Goal: Task Accomplishment & Management: Complete application form

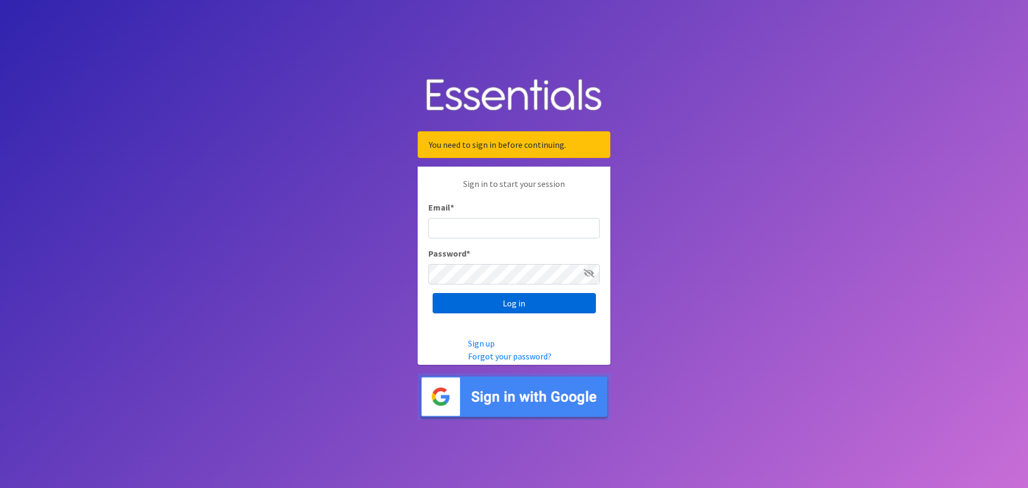
type input "[EMAIL_ADDRESS][DOMAIN_NAME]"
click at [538, 308] on input "Log in" at bounding box center [513, 303] width 163 height 20
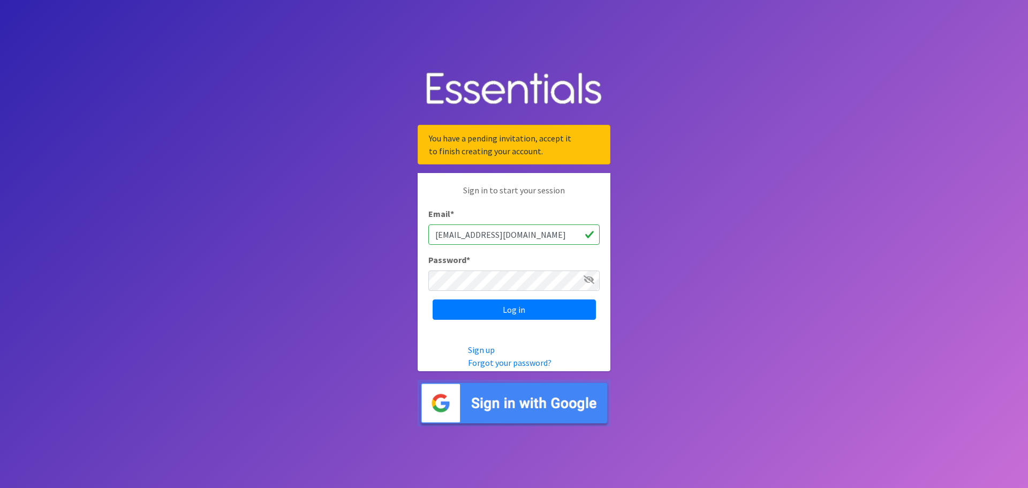
drag, startPoint x: 124, startPoint y: 1, endPoint x: 598, endPoint y: 393, distance: 615.8
click at [703, 331] on body "You have a pending invitation, accept it to finish creating your account. Sign …" at bounding box center [514, 244] width 1028 height 488
click at [521, 396] on img at bounding box center [514, 402] width 193 height 47
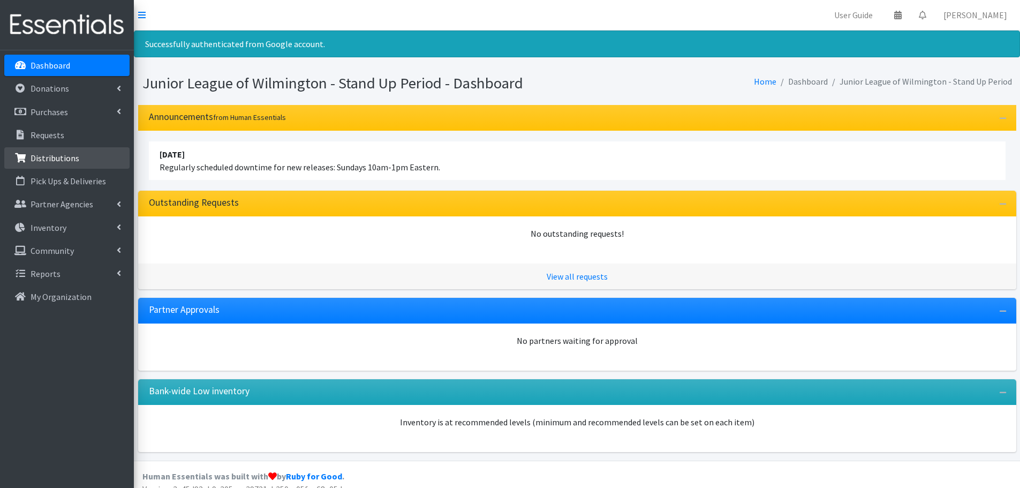
click at [53, 161] on p "Distributions" at bounding box center [55, 158] width 49 height 11
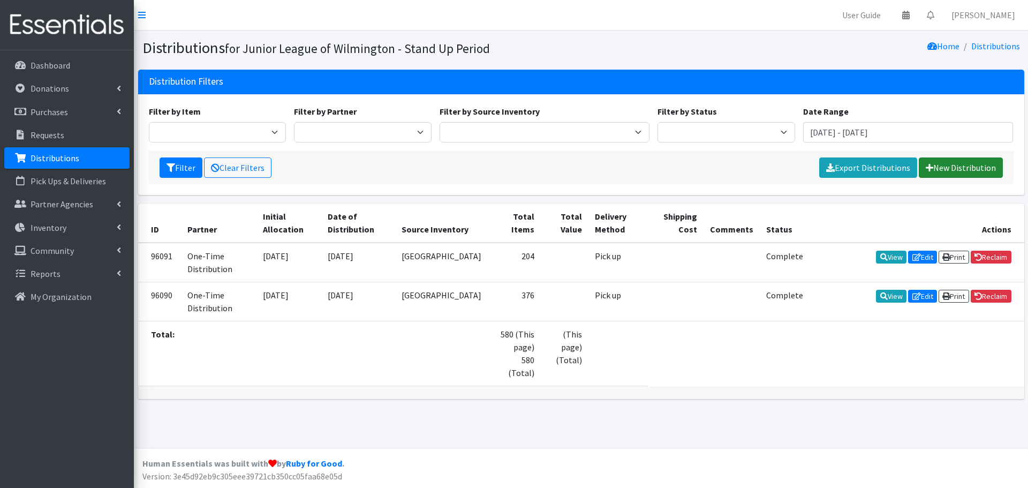
click at [967, 168] on link "New Distribution" at bounding box center [961, 167] width 84 height 20
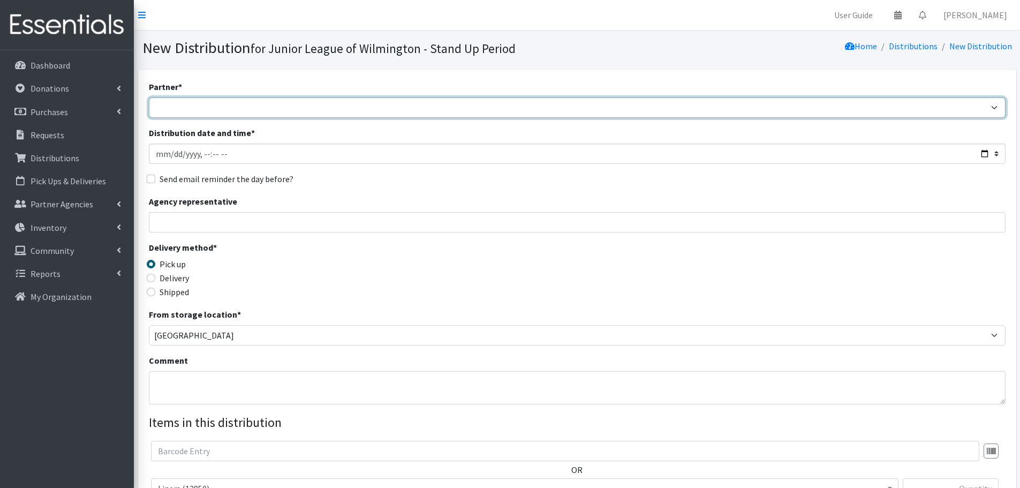
click at [677, 100] on select "[GEOGRAPHIC_DATA] [PERSON_NAME][GEOGRAPHIC_DATA] (Better Tomorrows) Charity Cro…" at bounding box center [577, 107] width 856 height 20
select select "2325"
click at [149, 97] on select "[GEOGRAPHIC_DATA] [PERSON_NAME][GEOGRAPHIC_DATA] (Better Tomorrows) Charity Cro…" at bounding box center [577, 107] width 856 height 20
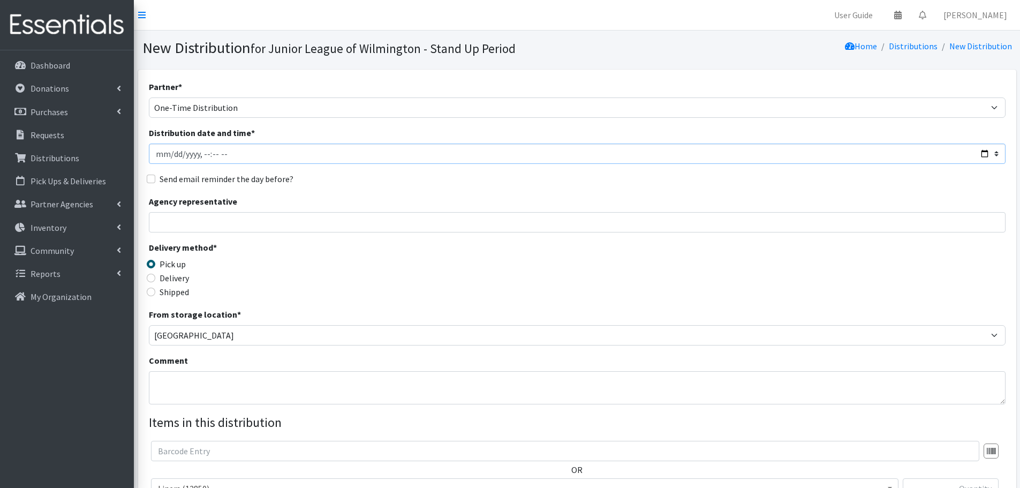
click at [188, 156] on input "Distribution date and time *" at bounding box center [577, 153] width 856 height 20
click at [981, 154] on input "Distribution date and time *" at bounding box center [577, 153] width 856 height 20
type input "2025-09-18T15:00"
click at [421, 189] on div "Partner * Bayard House Bethel Villa Apartments (Better Tomorrows) Charity Cross…" at bounding box center [577, 324] width 856 height 488
click at [162, 278] on label "Delivery" at bounding box center [174, 277] width 29 height 13
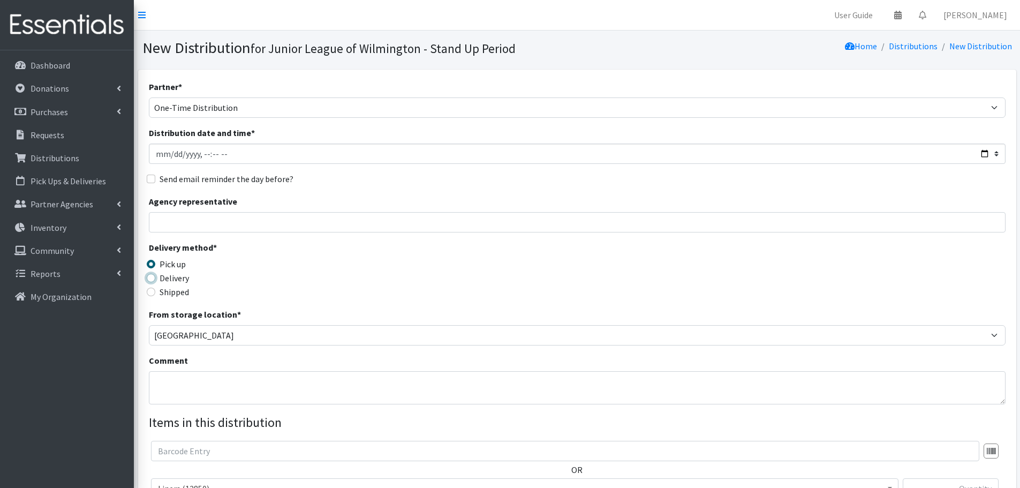
click at [155, 278] on input "Delivery" at bounding box center [151, 278] width 9 height 9
radio input "true"
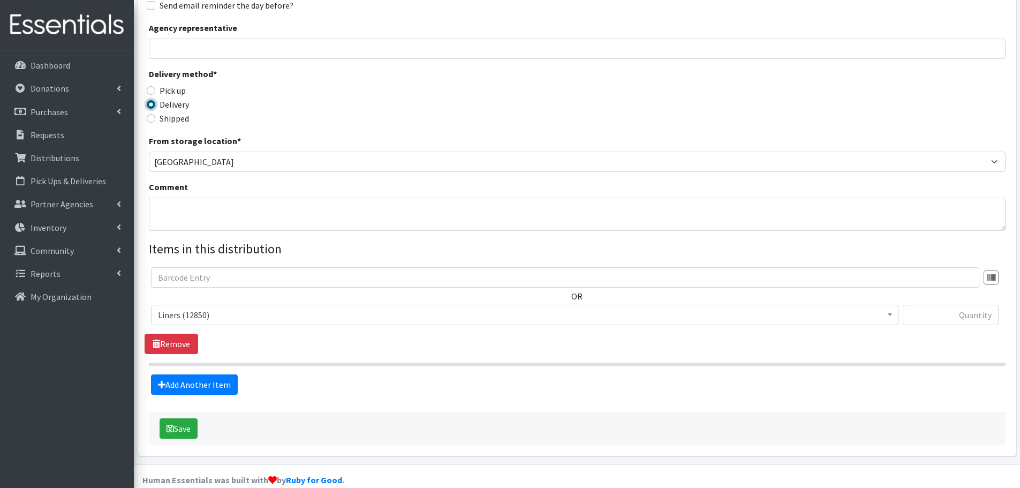
scroll to position [190, 0]
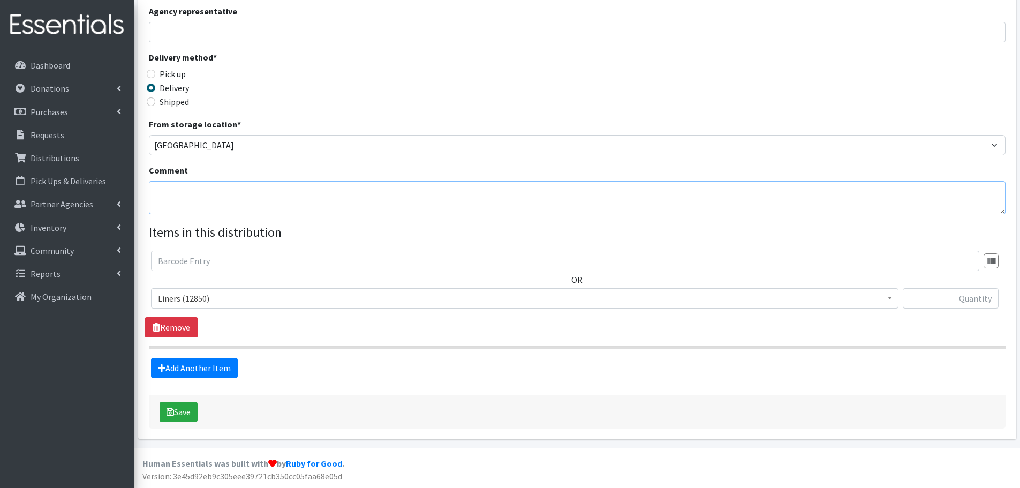
click at [226, 207] on textarea "Comment" at bounding box center [577, 197] width 856 height 33
type textarea "44 people served"
click at [957, 299] on input "text" at bounding box center [950, 298] width 96 height 20
type input "390"
click at [204, 366] on link "Add Another Item" at bounding box center [194, 368] width 87 height 20
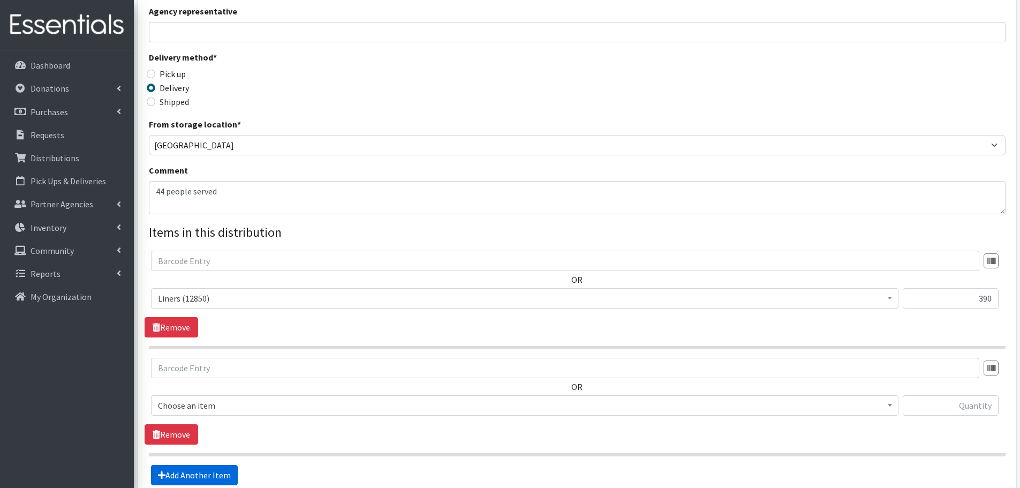
scroll to position [297, 0]
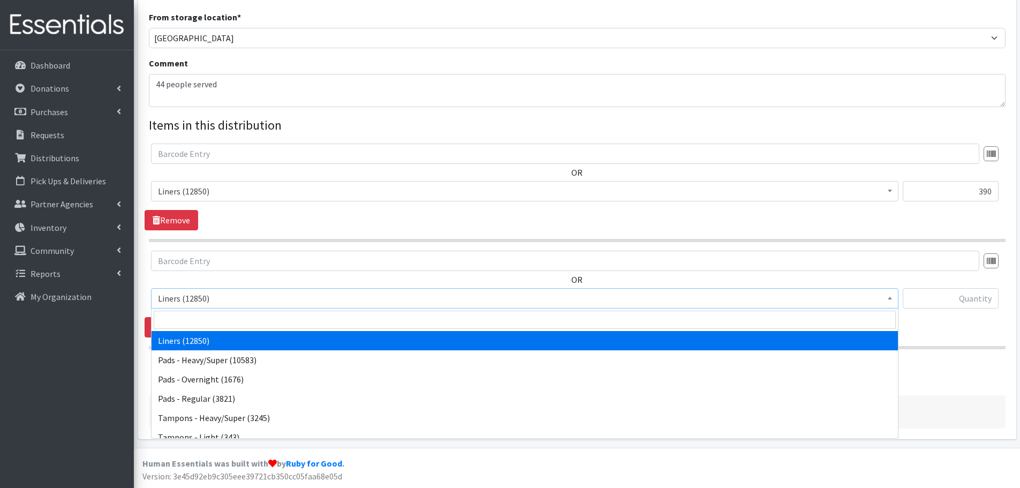
click at [891, 302] on span at bounding box center [889, 297] width 11 height 17
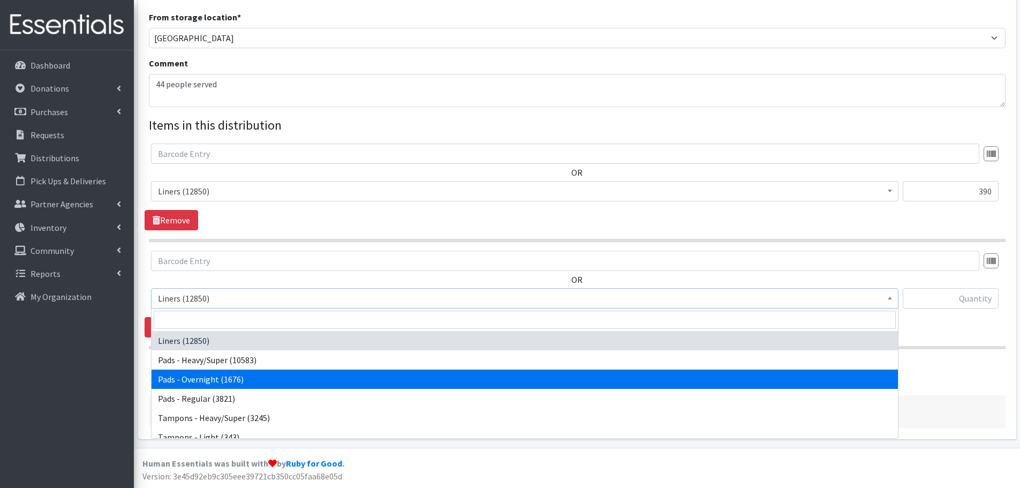
select select "6758"
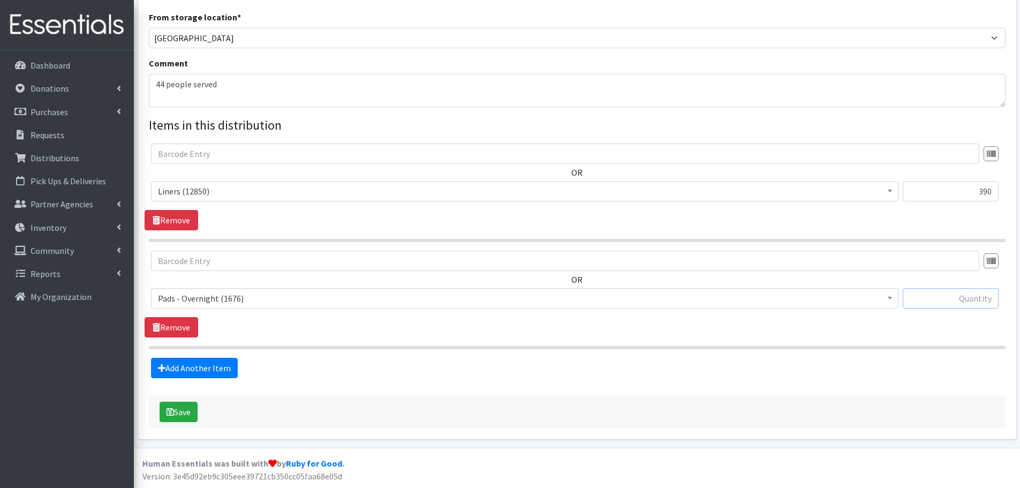
click at [969, 299] on input "text" at bounding box center [950, 298] width 96 height 20
type input "195"
click at [205, 368] on link "Add Another Item" at bounding box center [194, 368] width 87 height 20
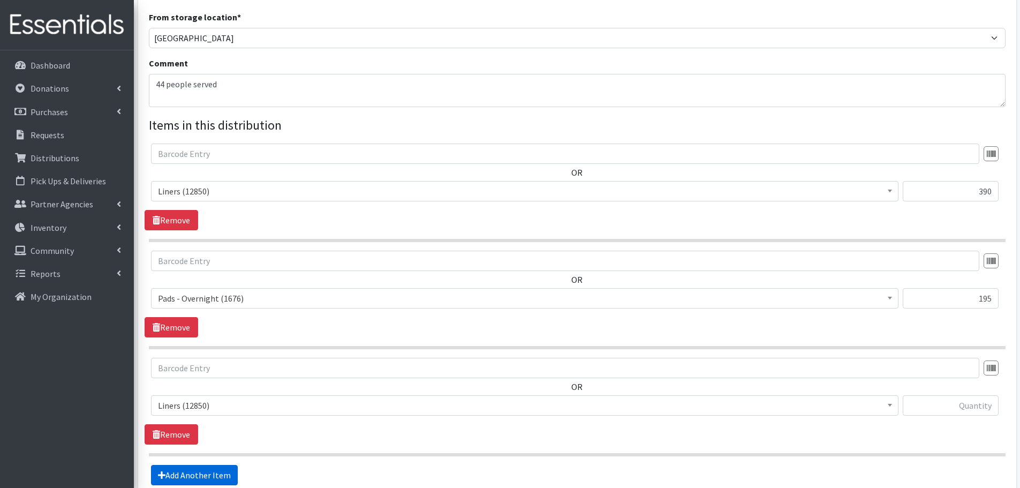
scroll to position [404, 0]
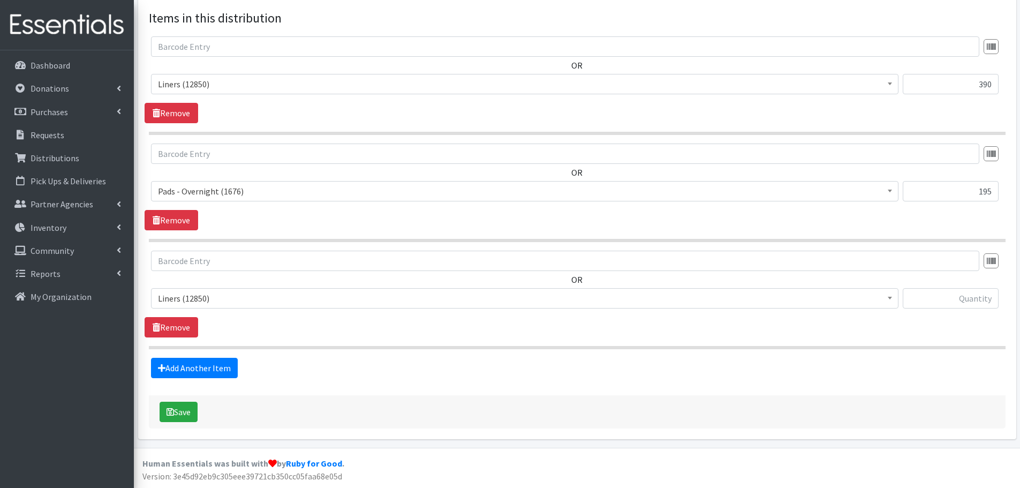
click at [882, 300] on span "Liners (12850)" at bounding box center [524, 298] width 733 height 15
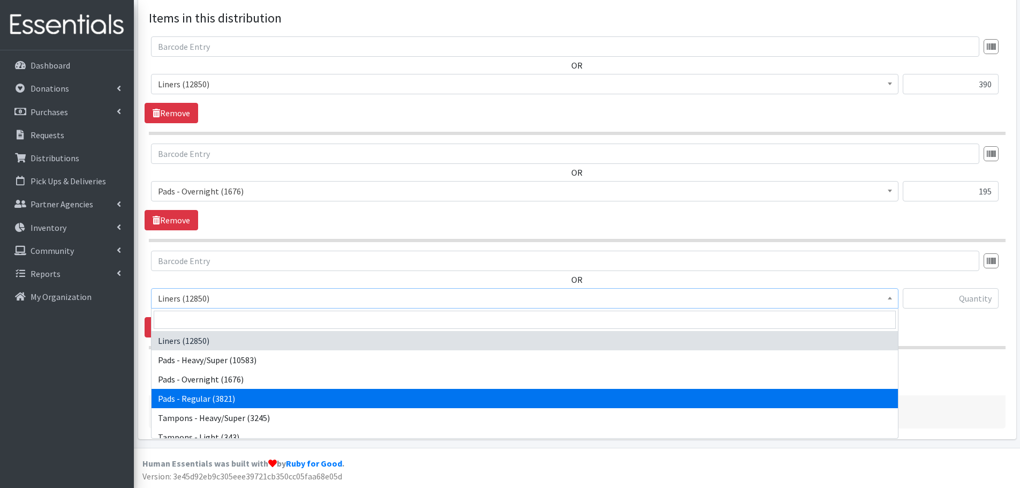
select select "5088"
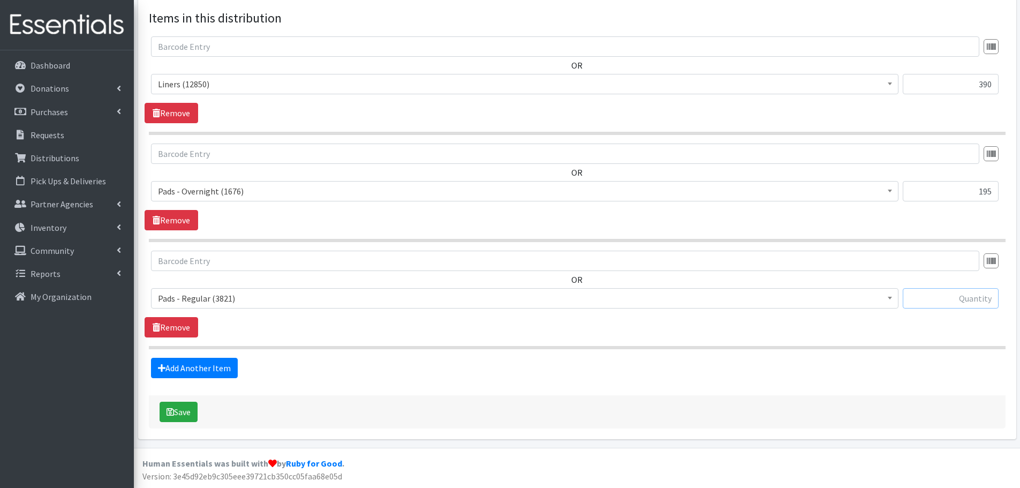
click at [947, 303] on input "text" at bounding box center [950, 298] width 96 height 20
type input "380"
click at [185, 368] on link "Add Another Item" at bounding box center [194, 368] width 87 height 20
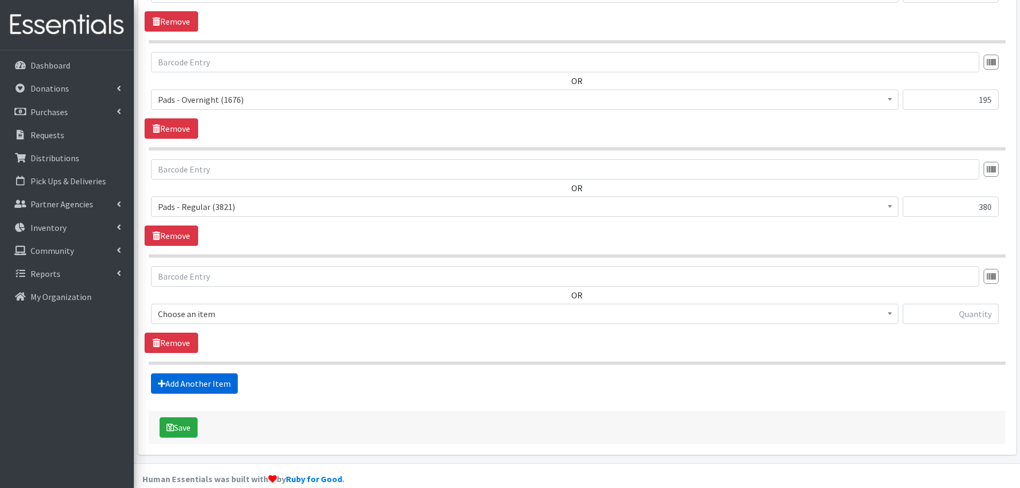
scroll to position [511, 0]
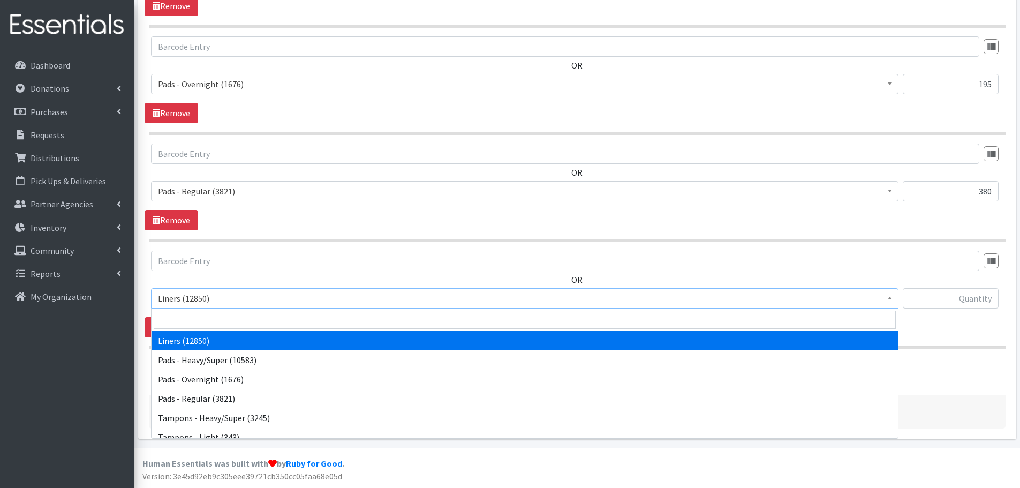
click at [404, 300] on span "Liners (12850)" at bounding box center [524, 298] width 733 height 15
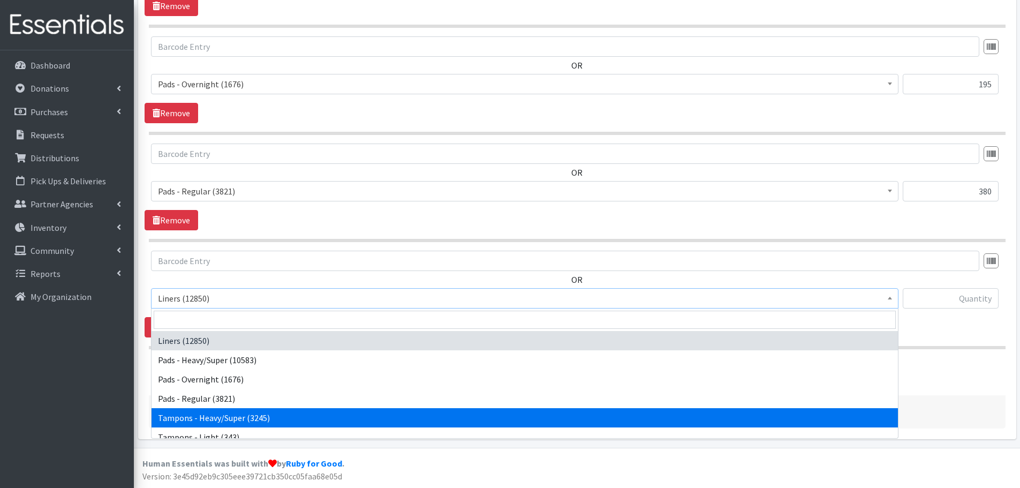
select select "6760"
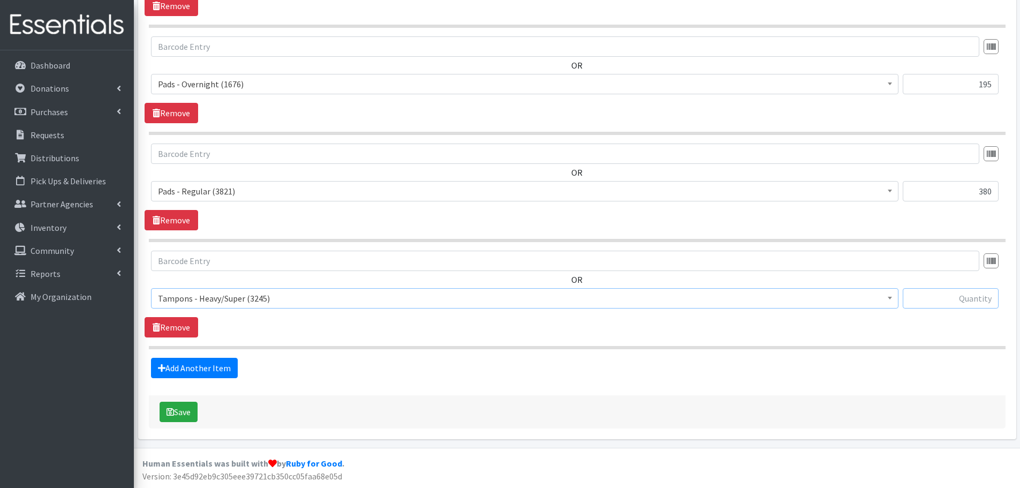
click at [957, 290] on input "text" at bounding box center [950, 298] width 96 height 20
type input "400"
click at [985, 328] on div "OR Liners (12850) Pads - Heavy/Super (10583) Pads - Overnight (1676) Pads - Reg…" at bounding box center [577, 294] width 864 height 87
click at [183, 411] on button "Save" at bounding box center [179, 411] width 38 height 20
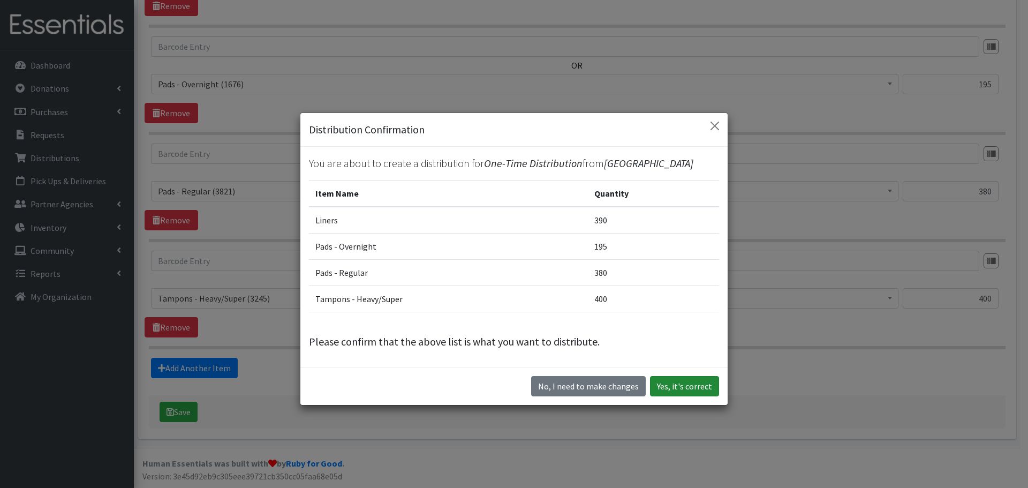
click at [688, 390] on button "Yes, it's correct" at bounding box center [684, 386] width 69 height 20
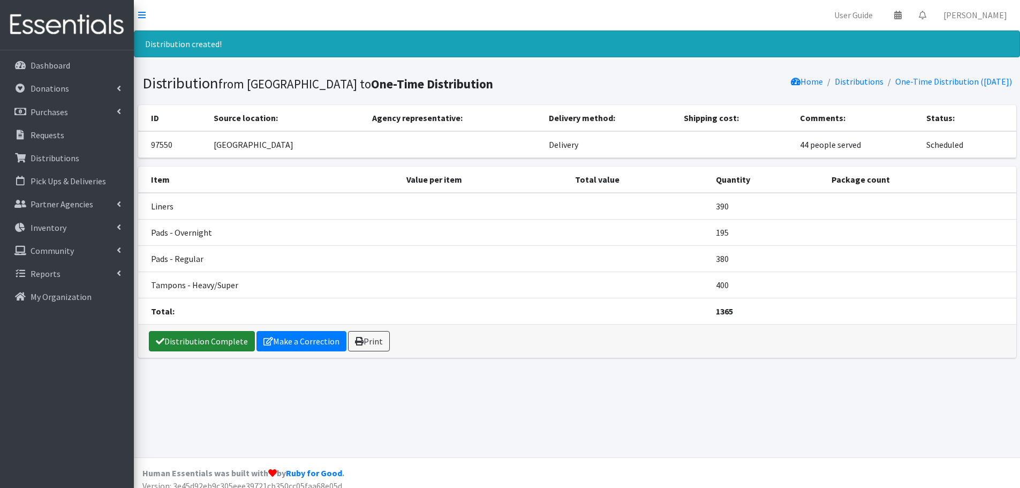
click at [208, 335] on link "Distribution Complete" at bounding box center [202, 341] width 106 height 20
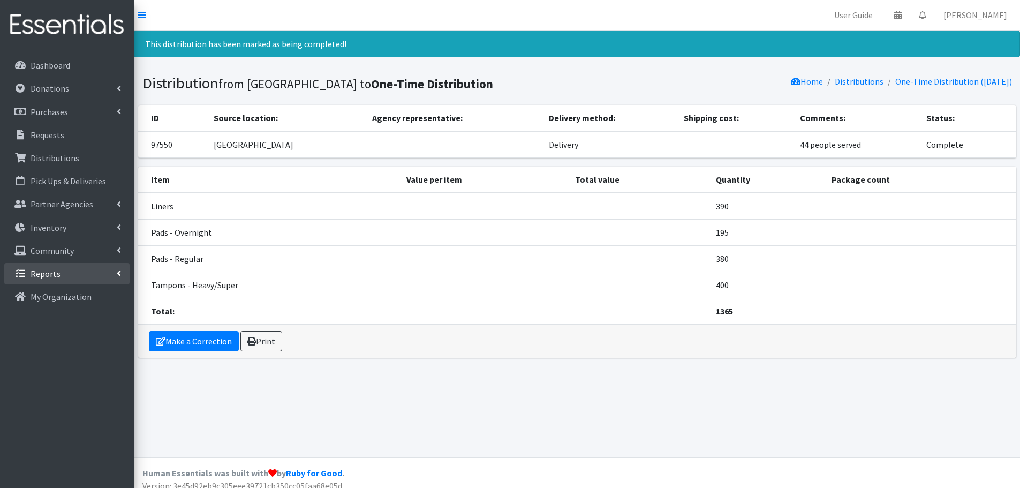
click at [77, 270] on link "Reports" at bounding box center [66, 273] width 125 height 21
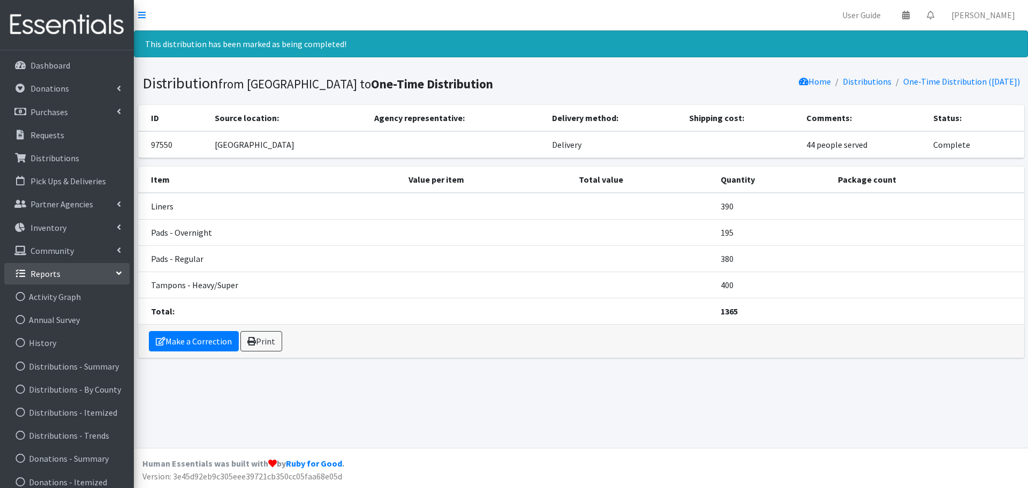
click at [104, 276] on link "Reports" at bounding box center [66, 273] width 125 height 21
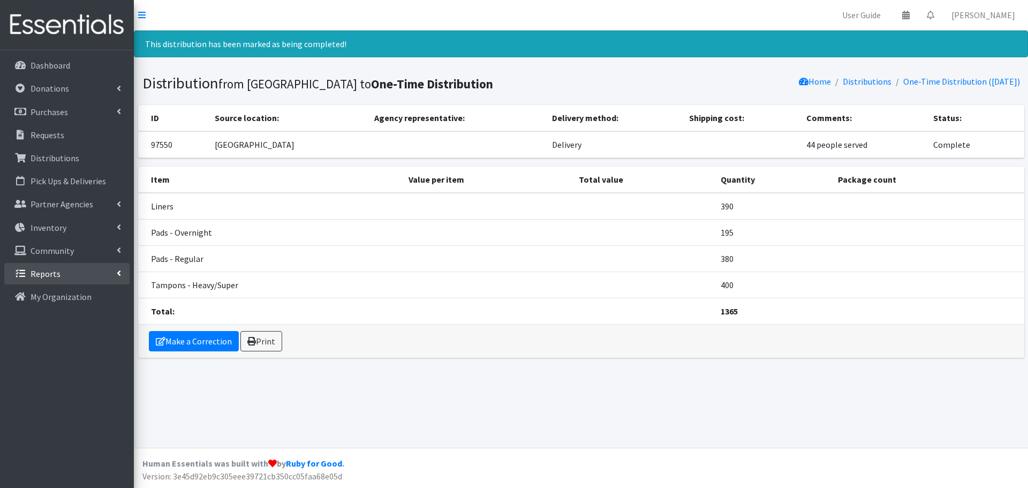
click at [84, 281] on link "Reports" at bounding box center [66, 273] width 125 height 21
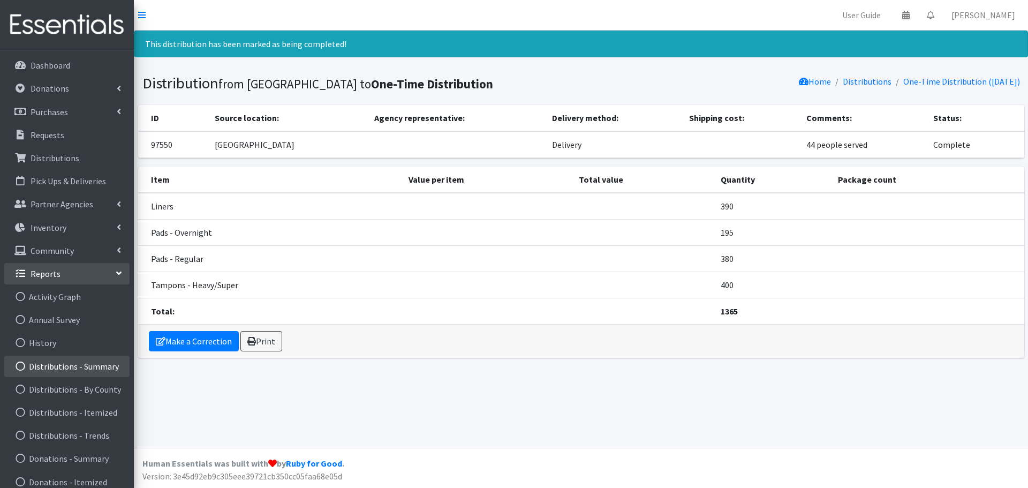
click at [44, 366] on link "Distributions - Summary" at bounding box center [66, 365] width 125 height 21
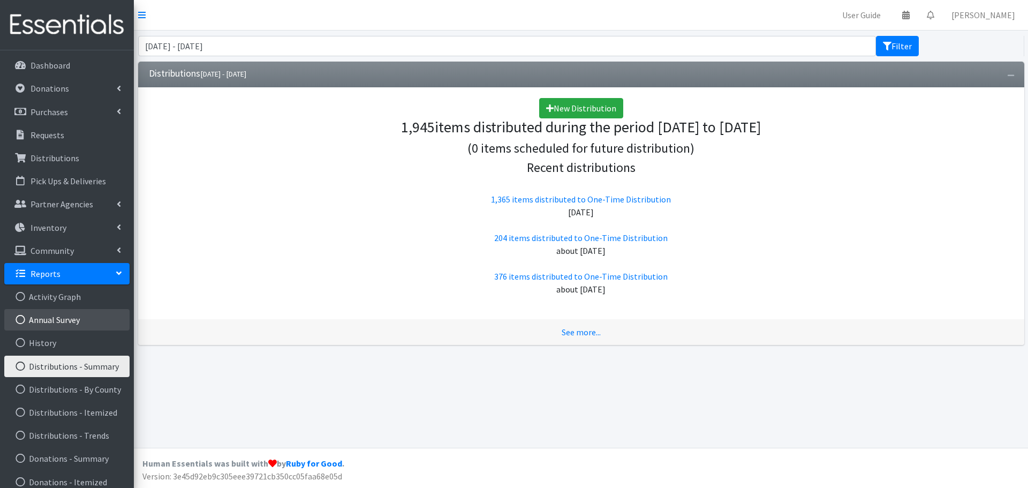
click at [49, 317] on link "Annual Survey" at bounding box center [66, 319] width 125 height 21
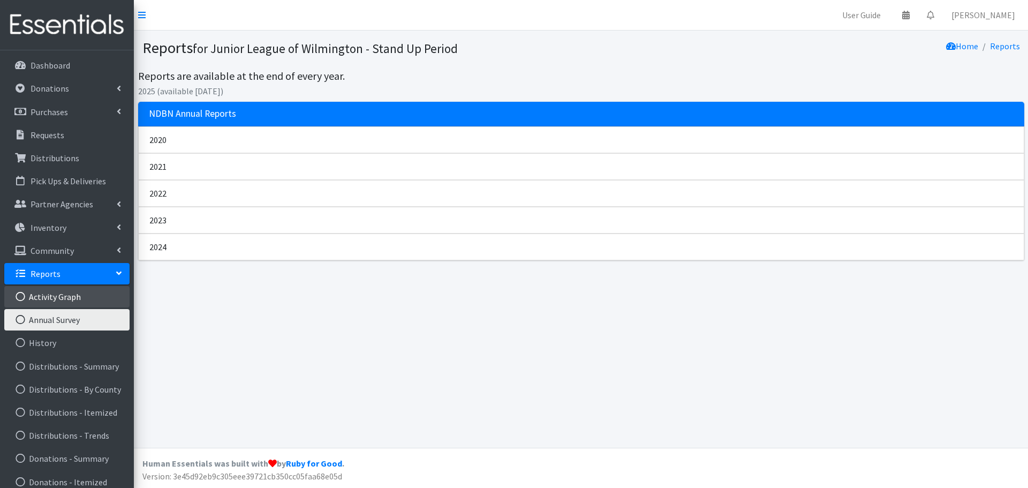
click at [35, 306] on link "Activity Graph" at bounding box center [66, 296] width 125 height 21
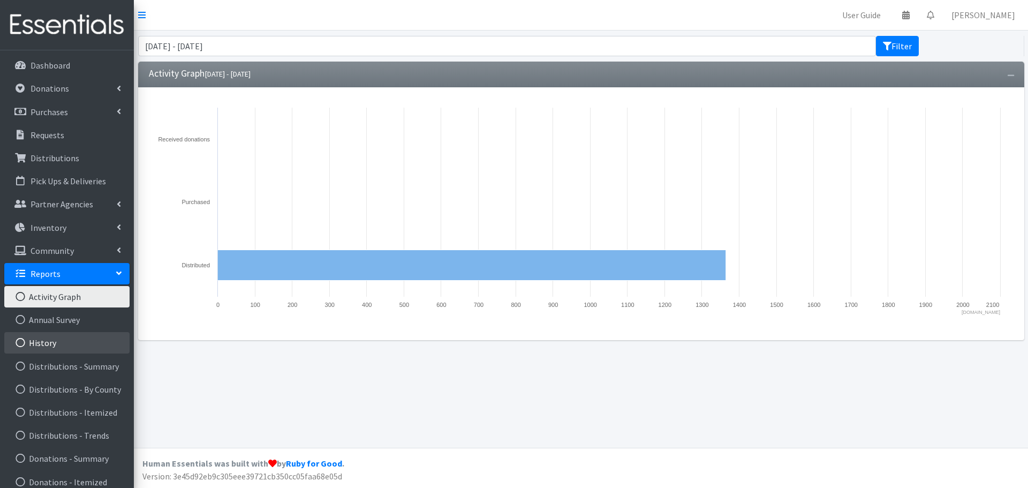
click at [35, 339] on link "History" at bounding box center [66, 342] width 125 height 21
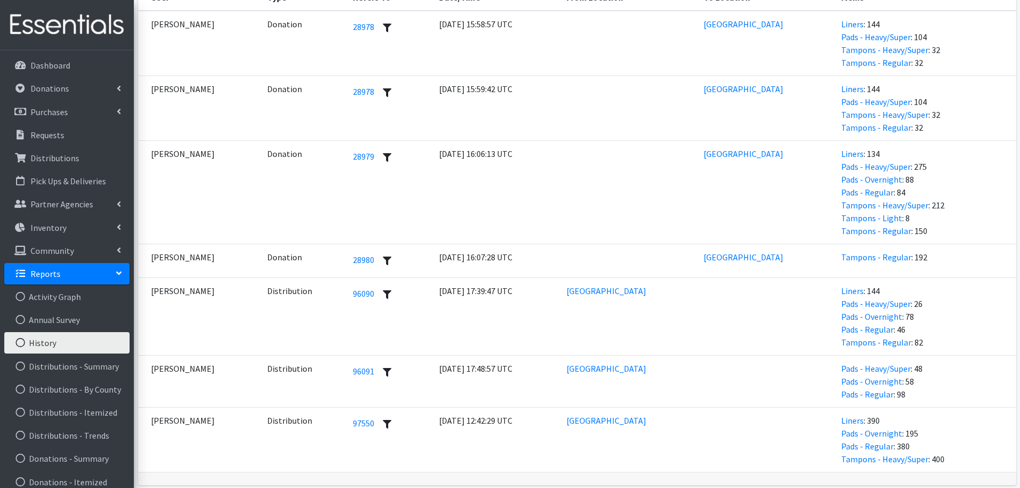
scroll to position [265, 0]
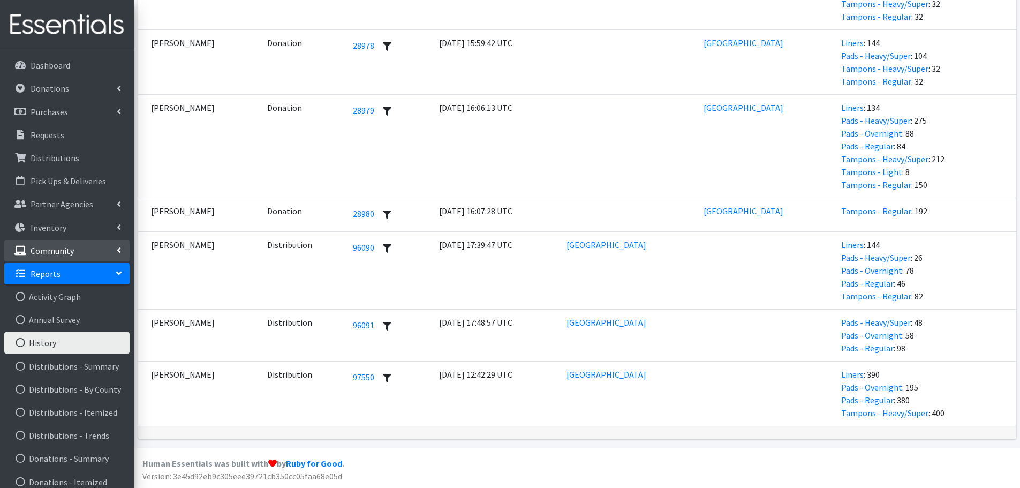
click at [37, 255] on p "Community" at bounding box center [52, 250] width 43 height 11
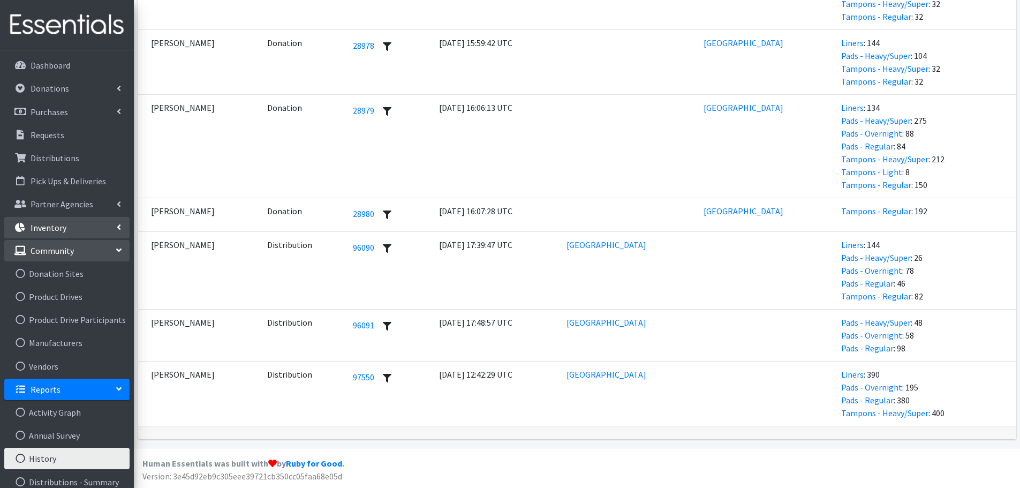
click at [57, 230] on p "Inventory" at bounding box center [49, 227] width 36 height 11
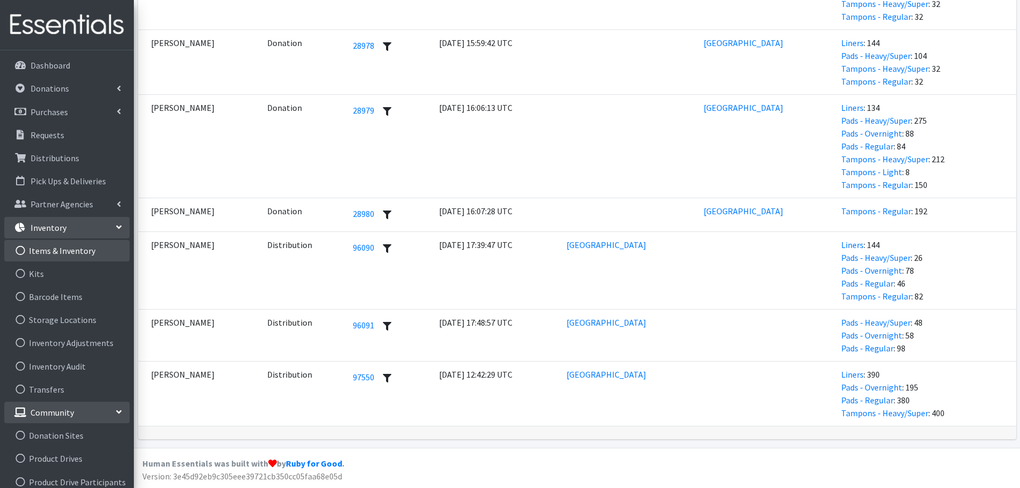
click at [60, 252] on link "Items & Inventory" at bounding box center [66, 250] width 125 height 21
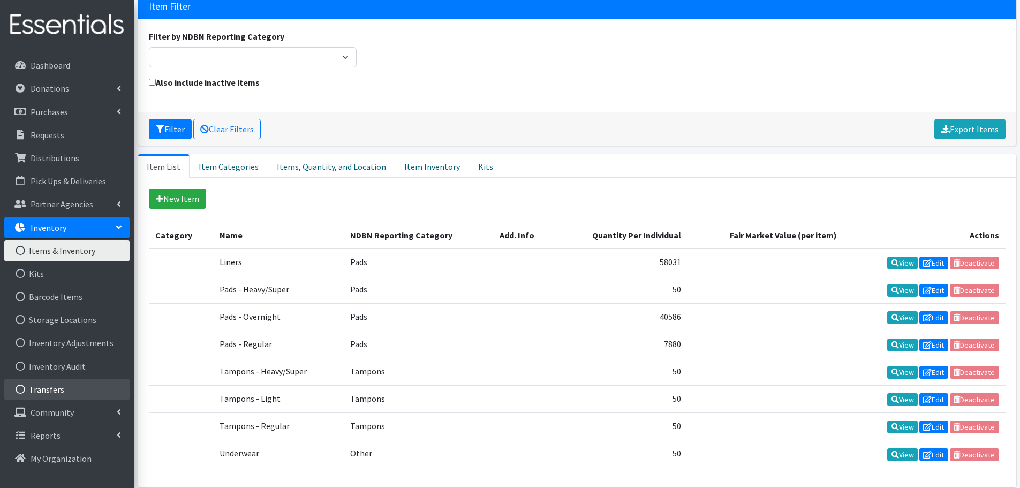
scroll to position [123, 0]
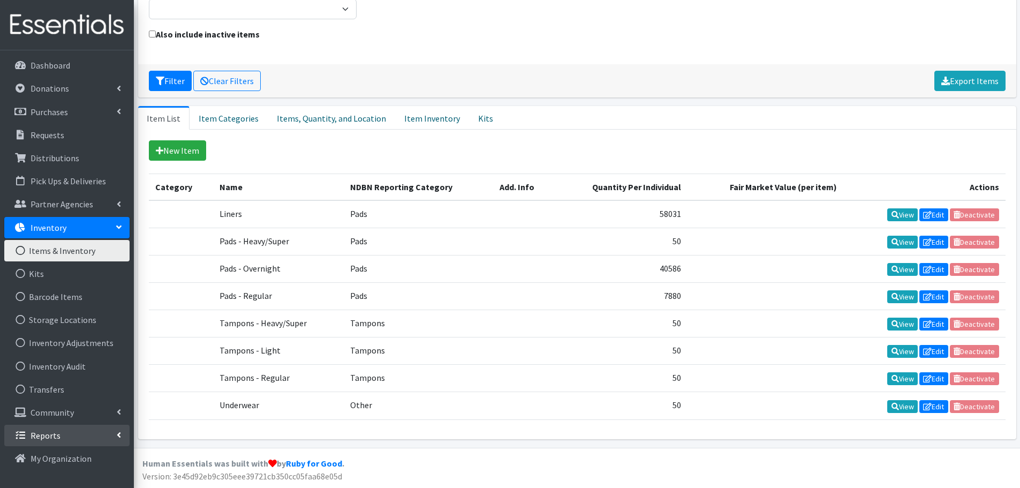
click at [62, 439] on link "Reports" at bounding box center [66, 434] width 125 height 21
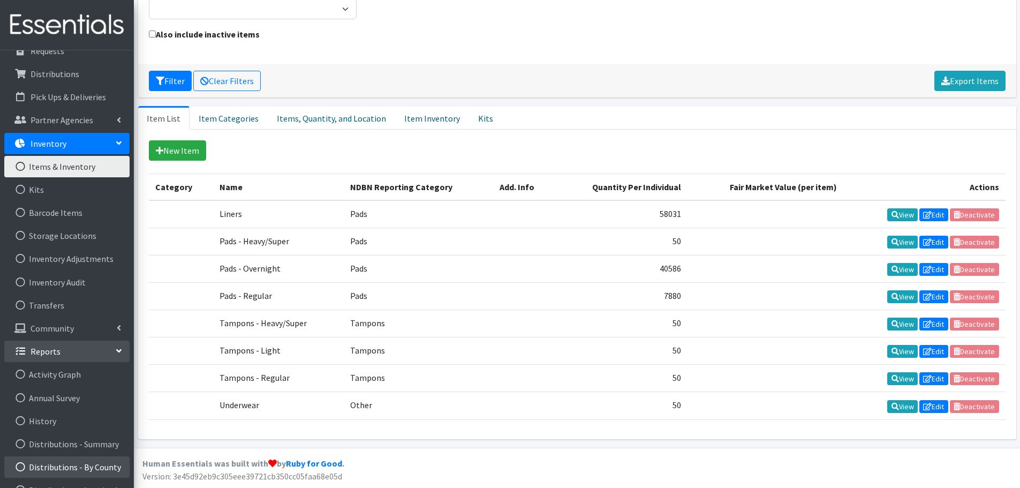
scroll to position [143, 0]
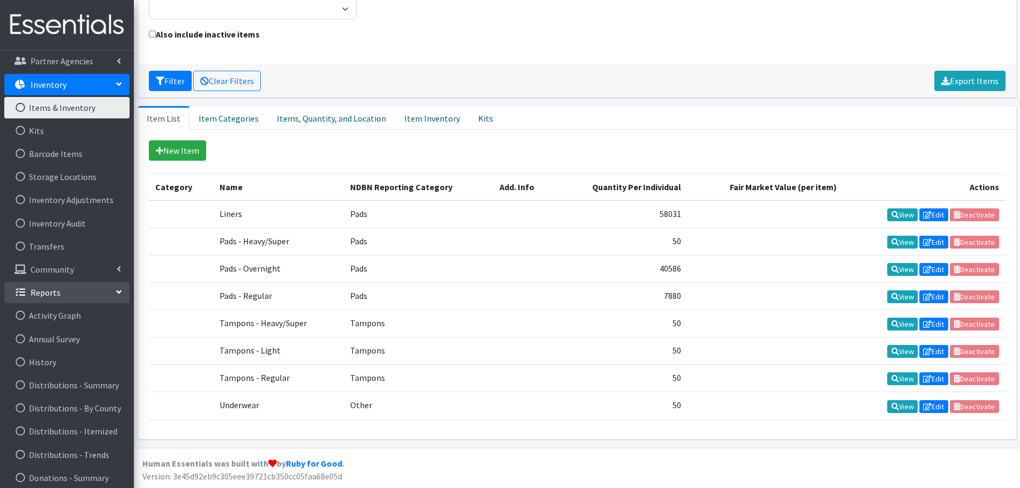
click at [73, 289] on link "Reports" at bounding box center [66, 292] width 125 height 21
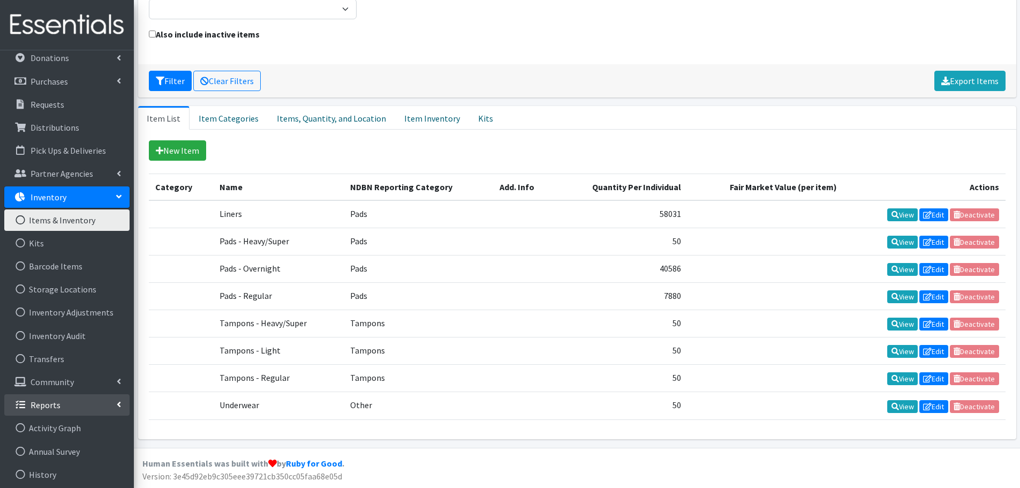
scroll to position [0, 0]
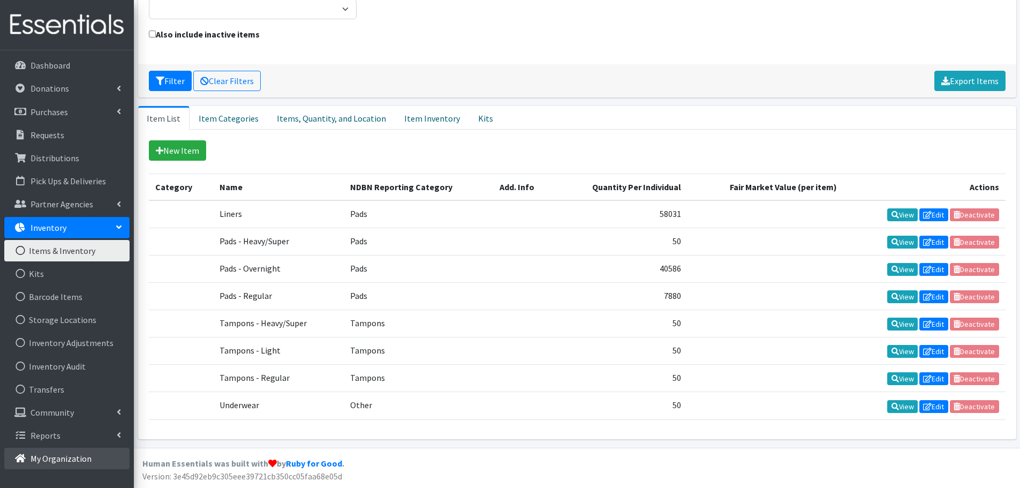
click at [65, 462] on p "My Organization" at bounding box center [61, 458] width 61 height 11
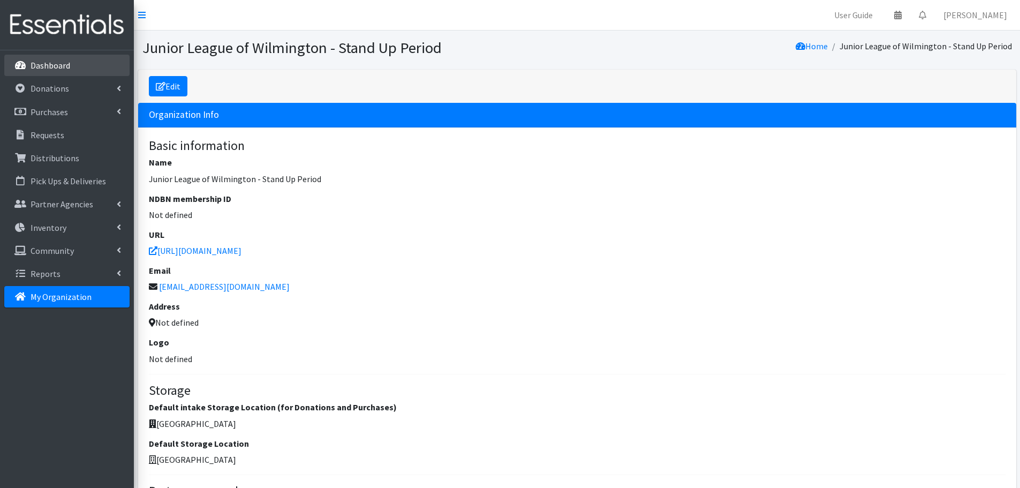
click at [69, 71] on p "Dashboard" at bounding box center [51, 65] width 40 height 11
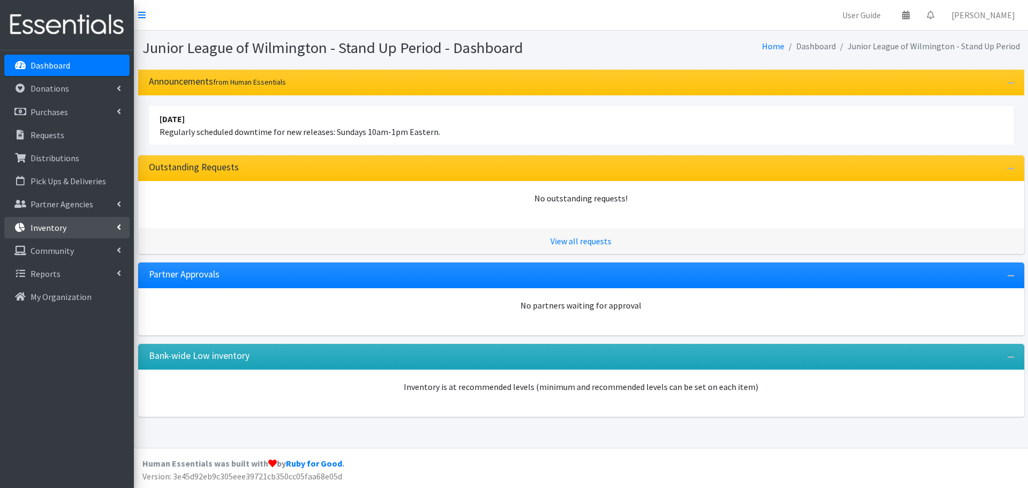
click at [96, 231] on link "Inventory" at bounding box center [66, 227] width 125 height 21
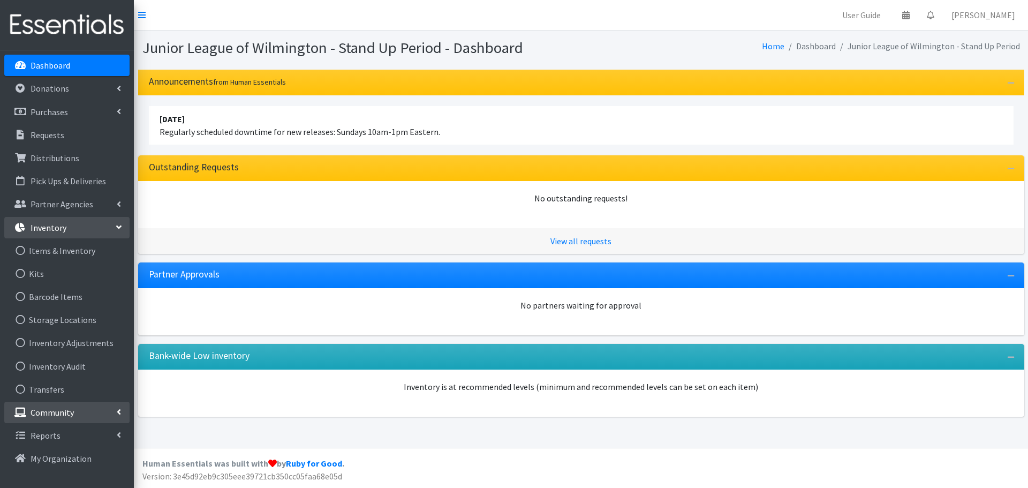
click at [49, 417] on p "Community" at bounding box center [52, 412] width 43 height 11
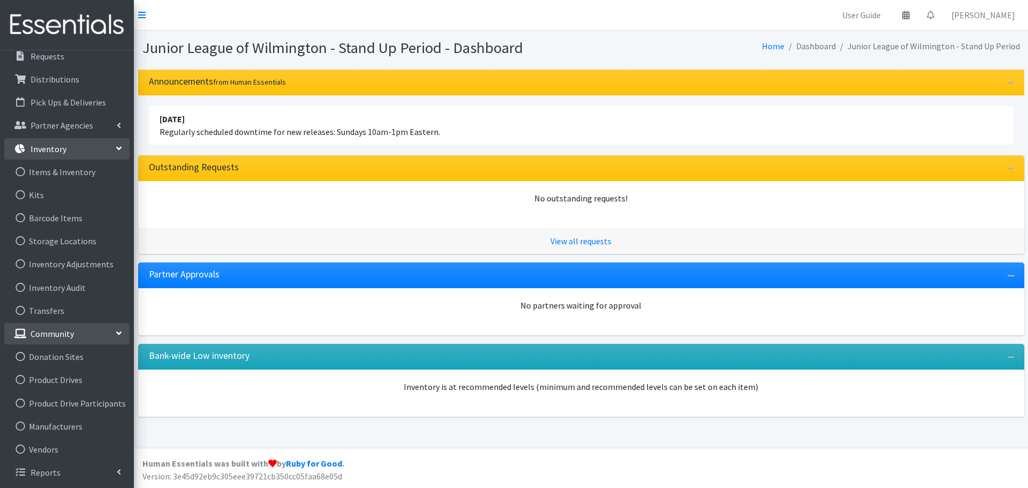
click at [60, 333] on p "Community" at bounding box center [52, 333] width 43 height 11
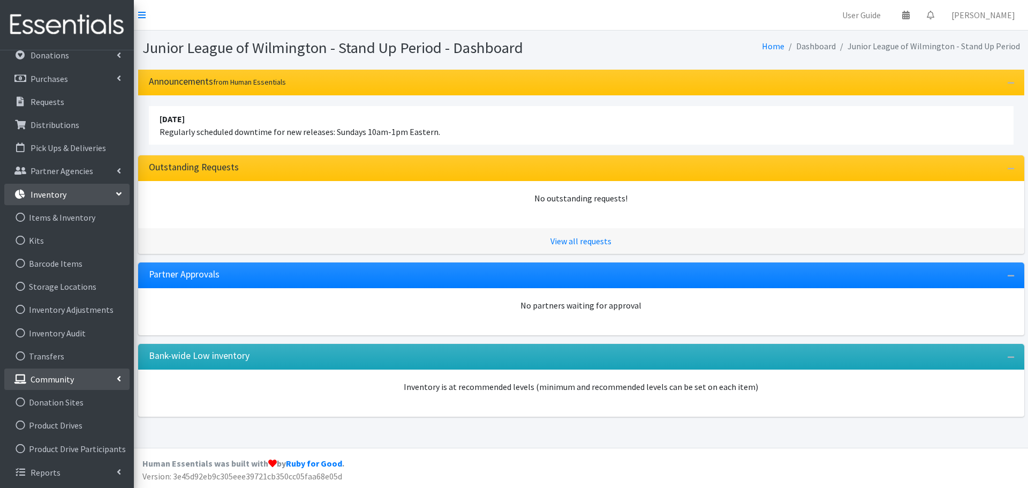
scroll to position [0, 0]
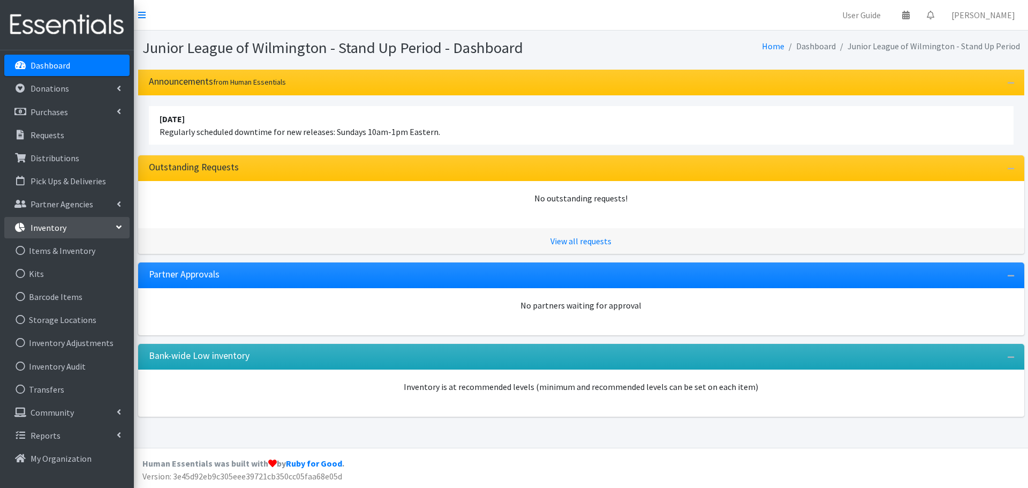
click at [78, 227] on link "Inventory" at bounding box center [66, 227] width 125 height 21
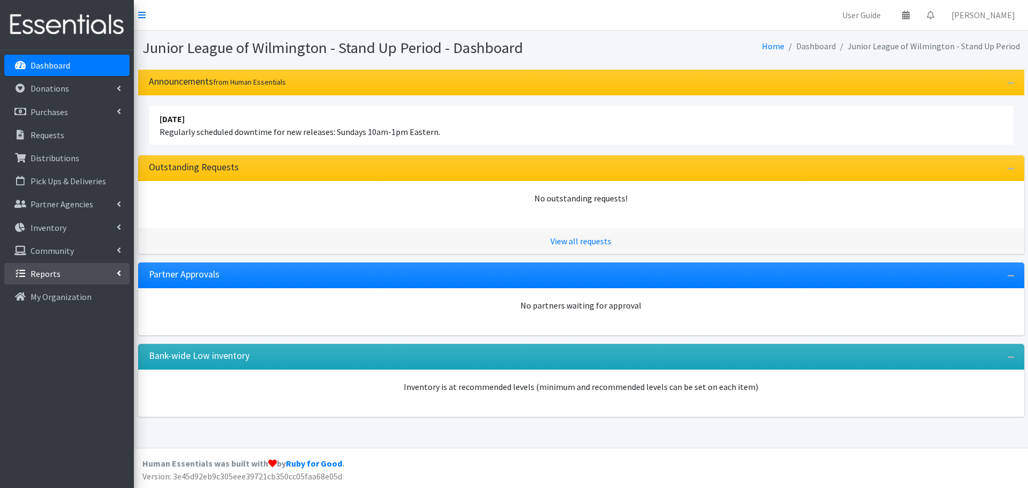
click at [60, 274] on link "Reports" at bounding box center [66, 273] width 125 height 21
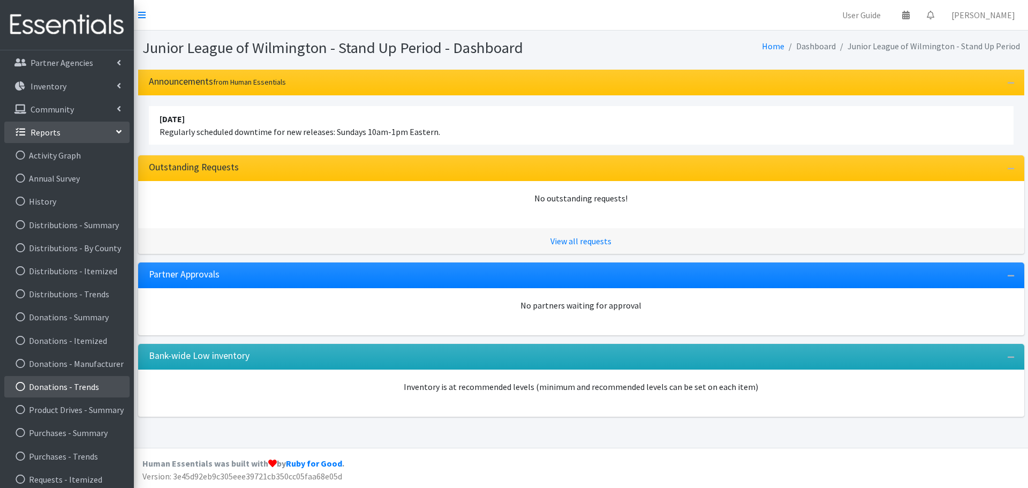
scroll to position [148, 0]
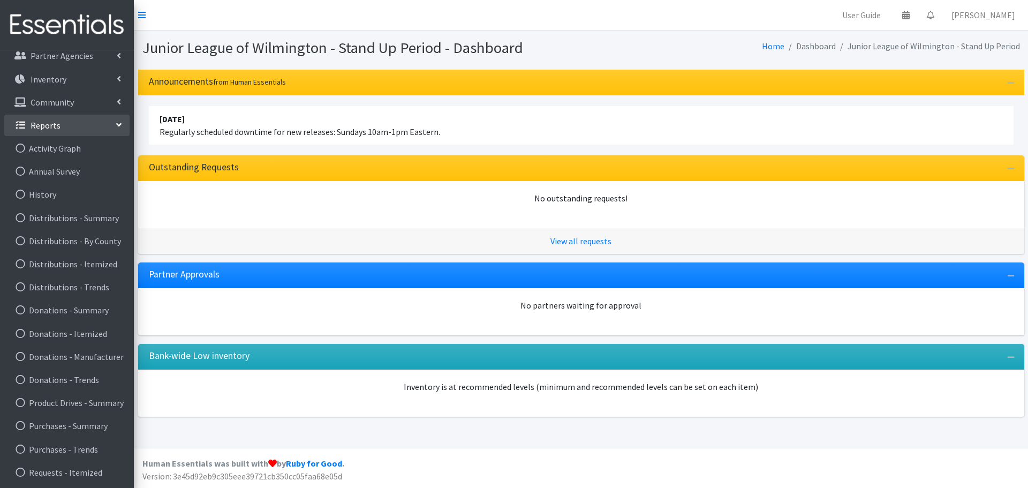
click at [54, 128] on p "Reports" at bounding box center [46, 125] width 30 height 11
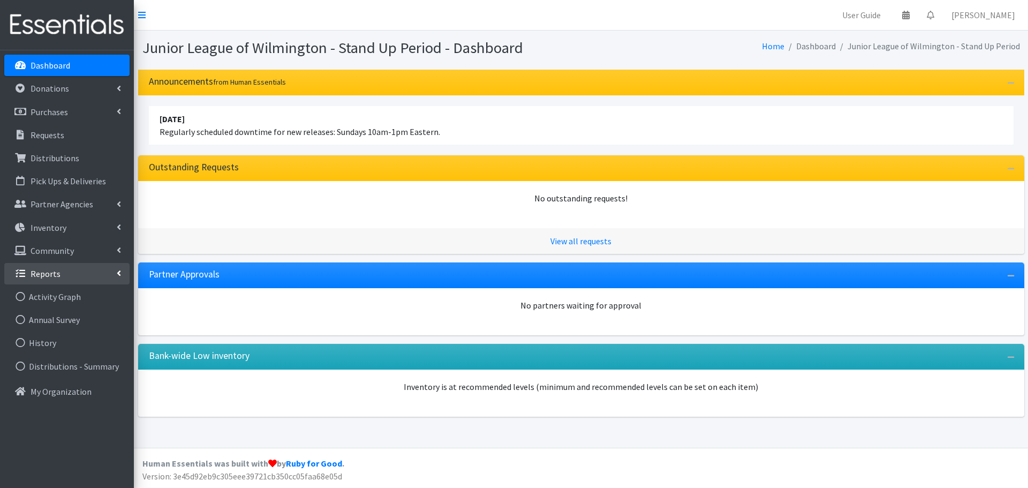
scroll to position [0, 0]
click at [35, 273] on p "Reports" at bounding box center [46, 273] width 30 height 11
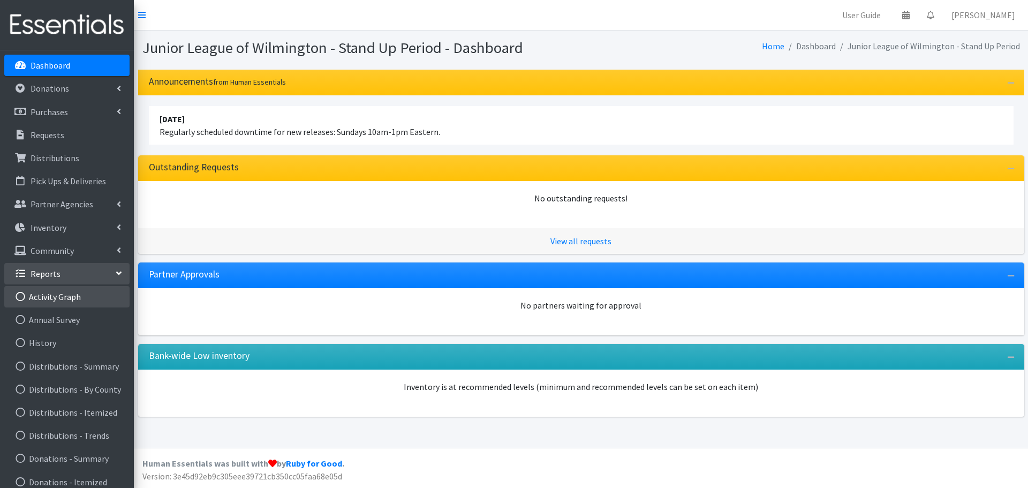
click at [44, 300] on link "Activity Graph" at bounding box center [66, 296] width 125 height 21
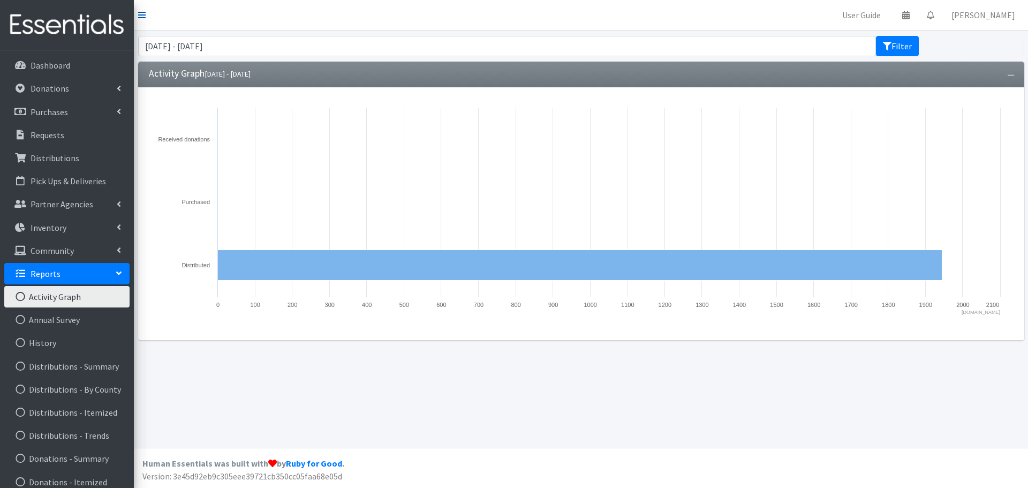
click at [139, 20] on link at bounding box center [141, 15] width 7 height 13
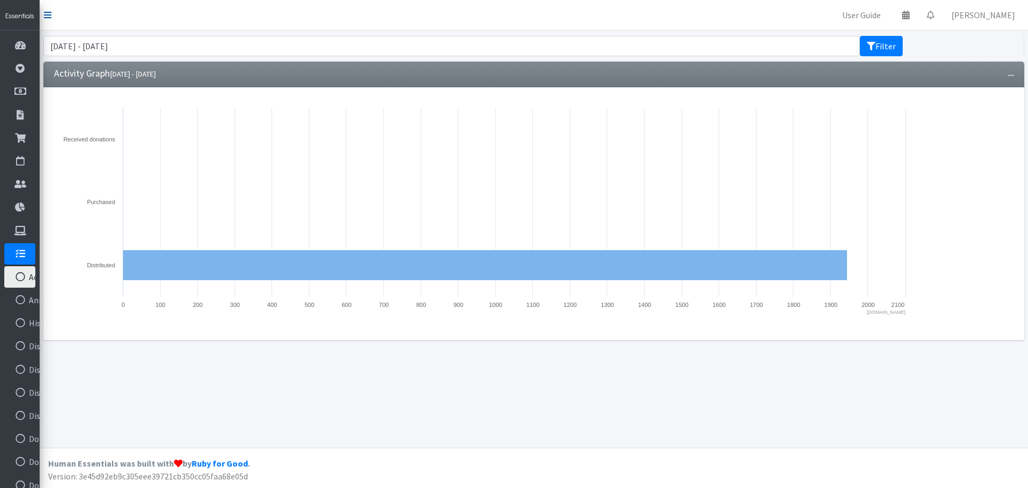
click at [45, 15] on icon at bounding box center [47, 15] width 7 height 9
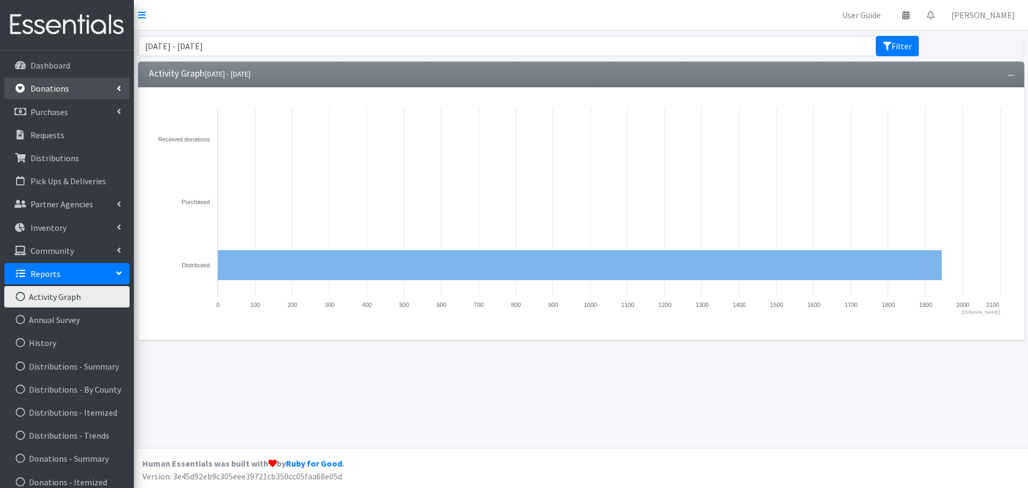
click at [69, 99] on link "Donations" at bounding box center [66, 88] width 125 height 21
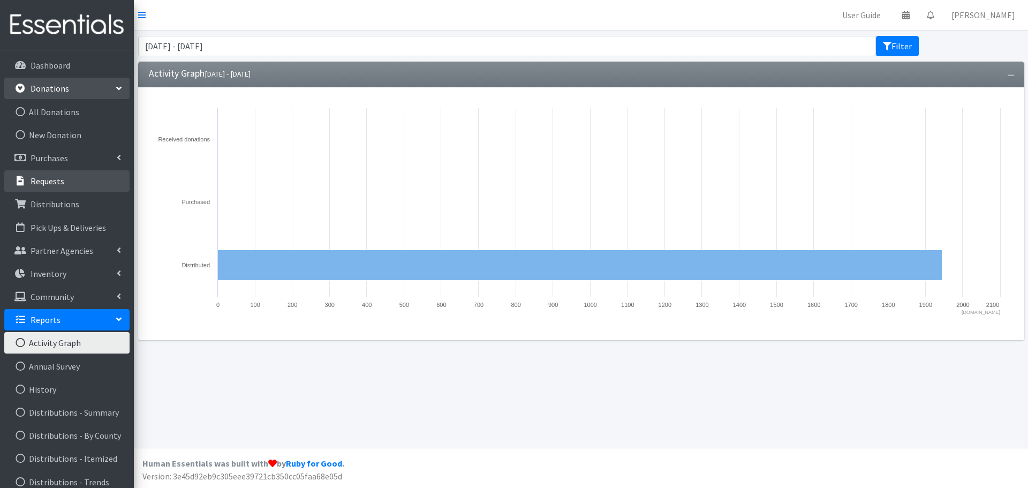
click at [54, 180] on p "Requests" at bounding box center [48, 181] width 34 height 11
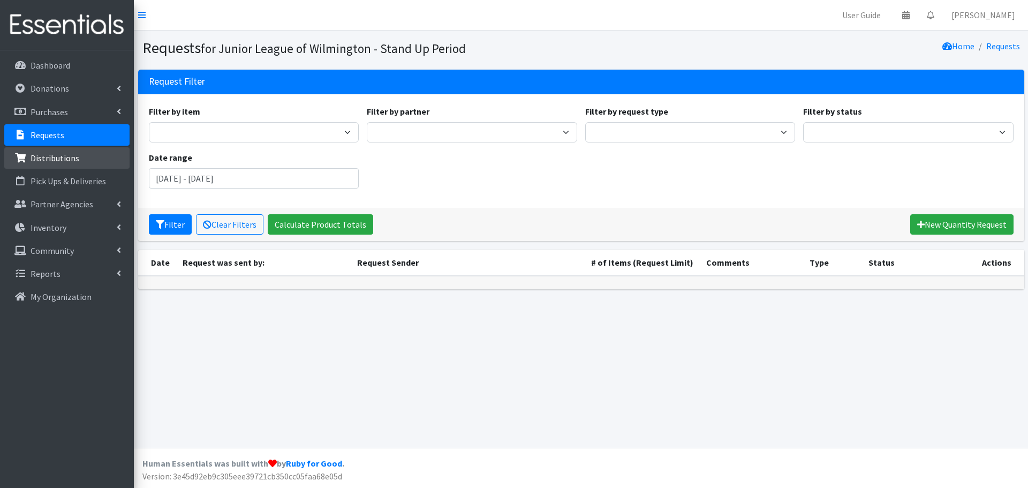
click at [40, 159] on p "Distributions" at bounding box center [55, 158] width 49 height 11
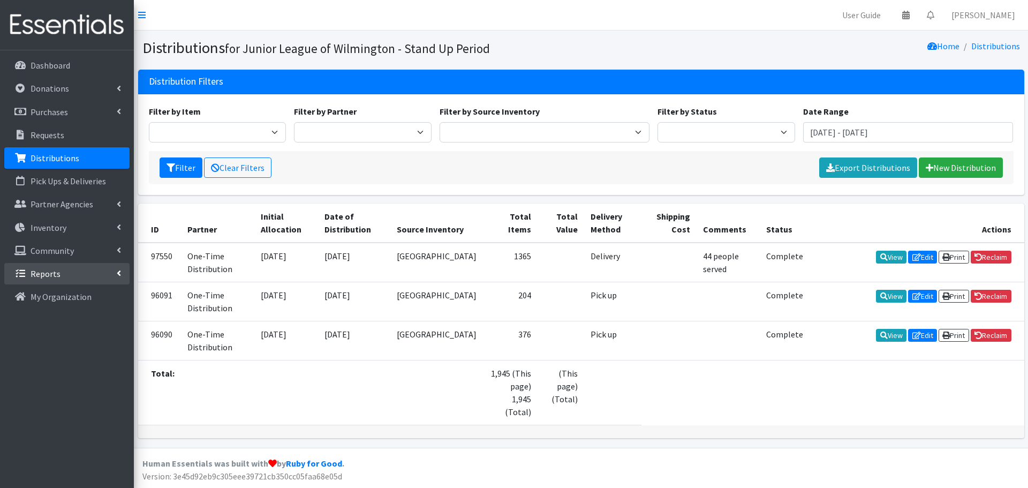
click at [62, 277] on link "Reports" at bounding box center [66, 273] width 125 height 21
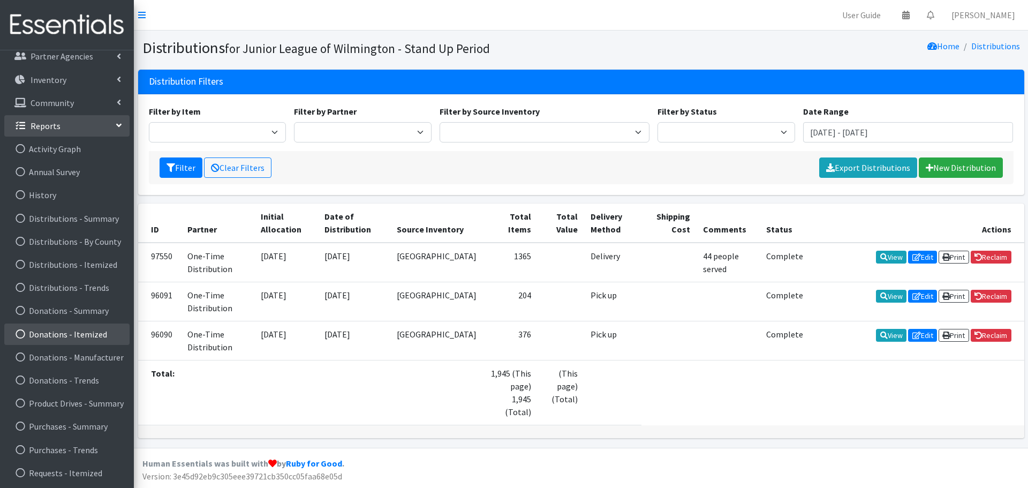
scroll to position [148, 0]
click at [61, 337] on link "Donations - Itemized" at bounding box center [66, 333] width 125 height 21
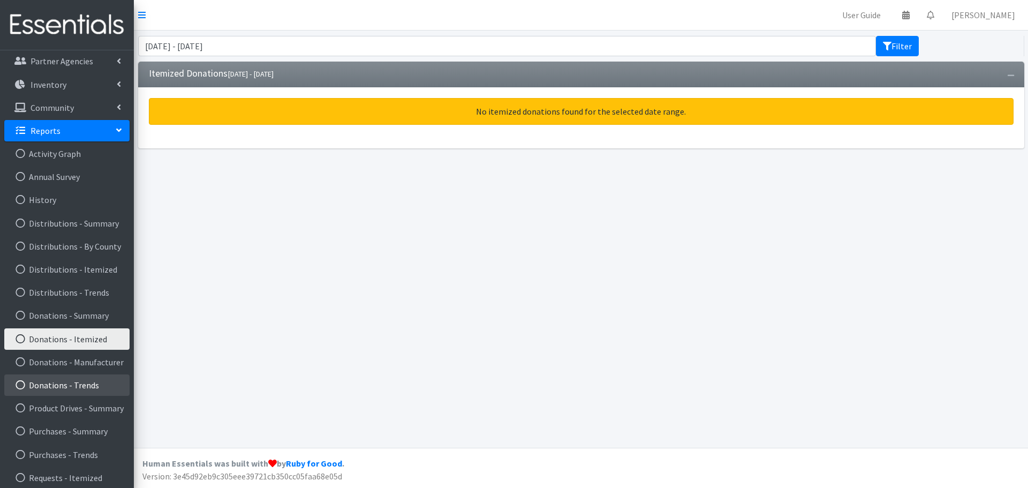
scroll to position [148, 0]
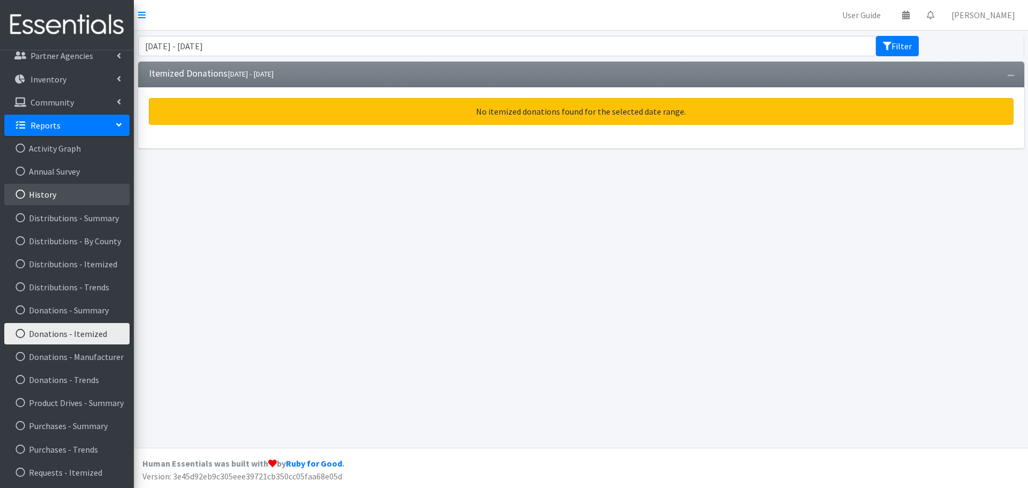
click at [62, 197] on link "History" at bounding box center [66, 194] width 125 height 21
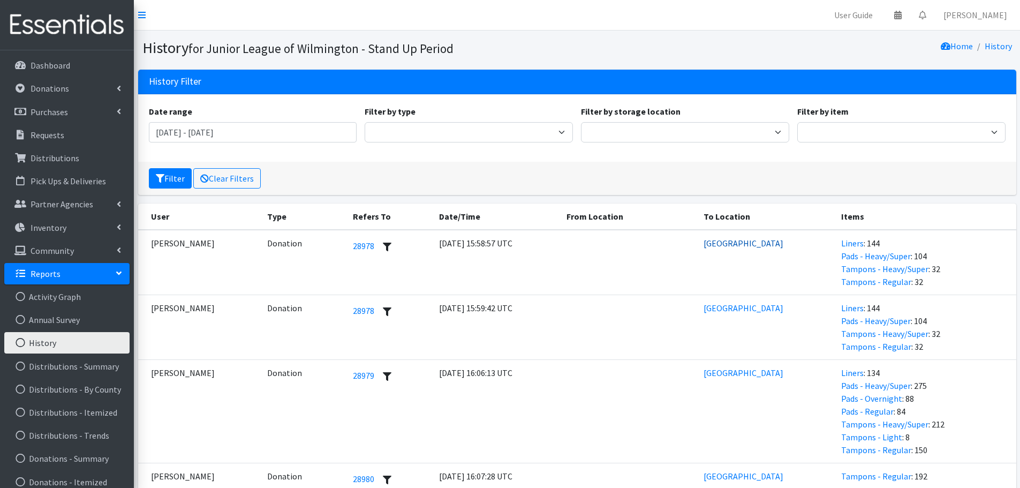
click at [749, 241] on link "[GEOGRAPHIC_DATA]" at bounding box center [743, 243] width 80 height 11
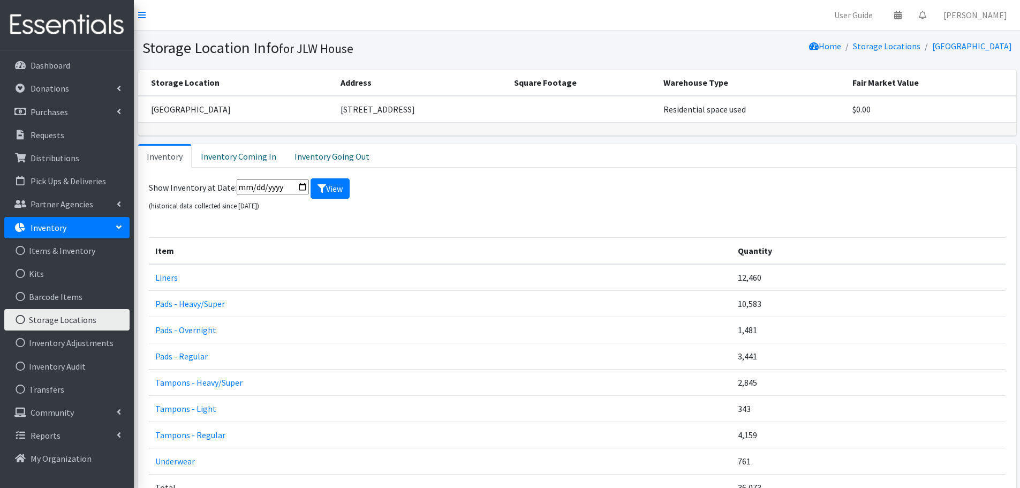
click at [188, 60] on section "Storage Location Info for [GEOGRAPHIC_DATA] Home Storage Locations [GEOGRAPHIC_…" at bounding box center [577, 50] width 886 height 39
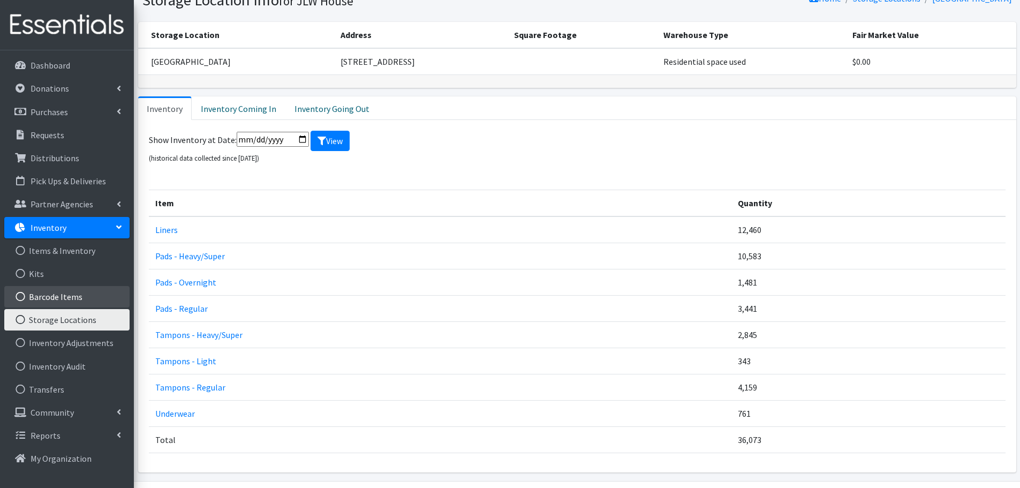
scroll to position [71, 0]
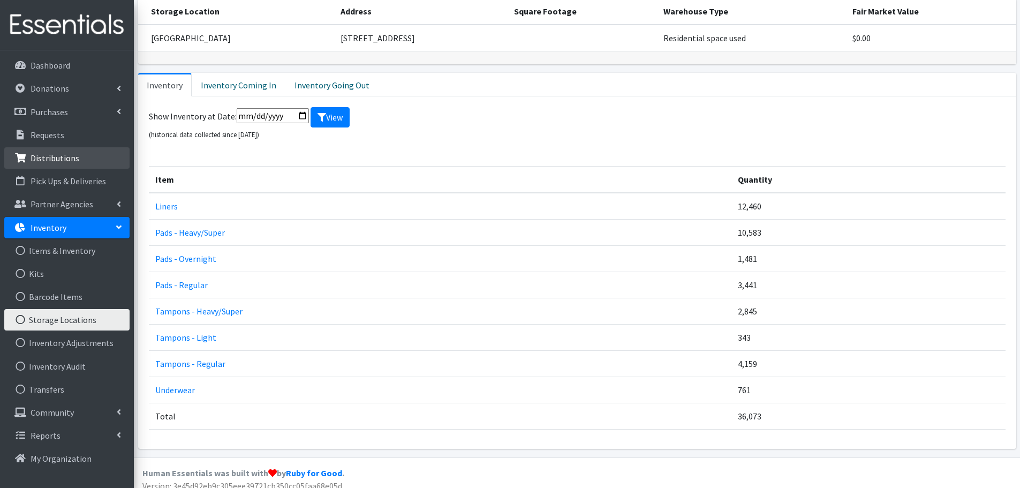
click at [63, 160] on p "Distributions" at bounding box center [55, 158] width 49 height 11
